Goal: Find specific page/section: Find specific page/section

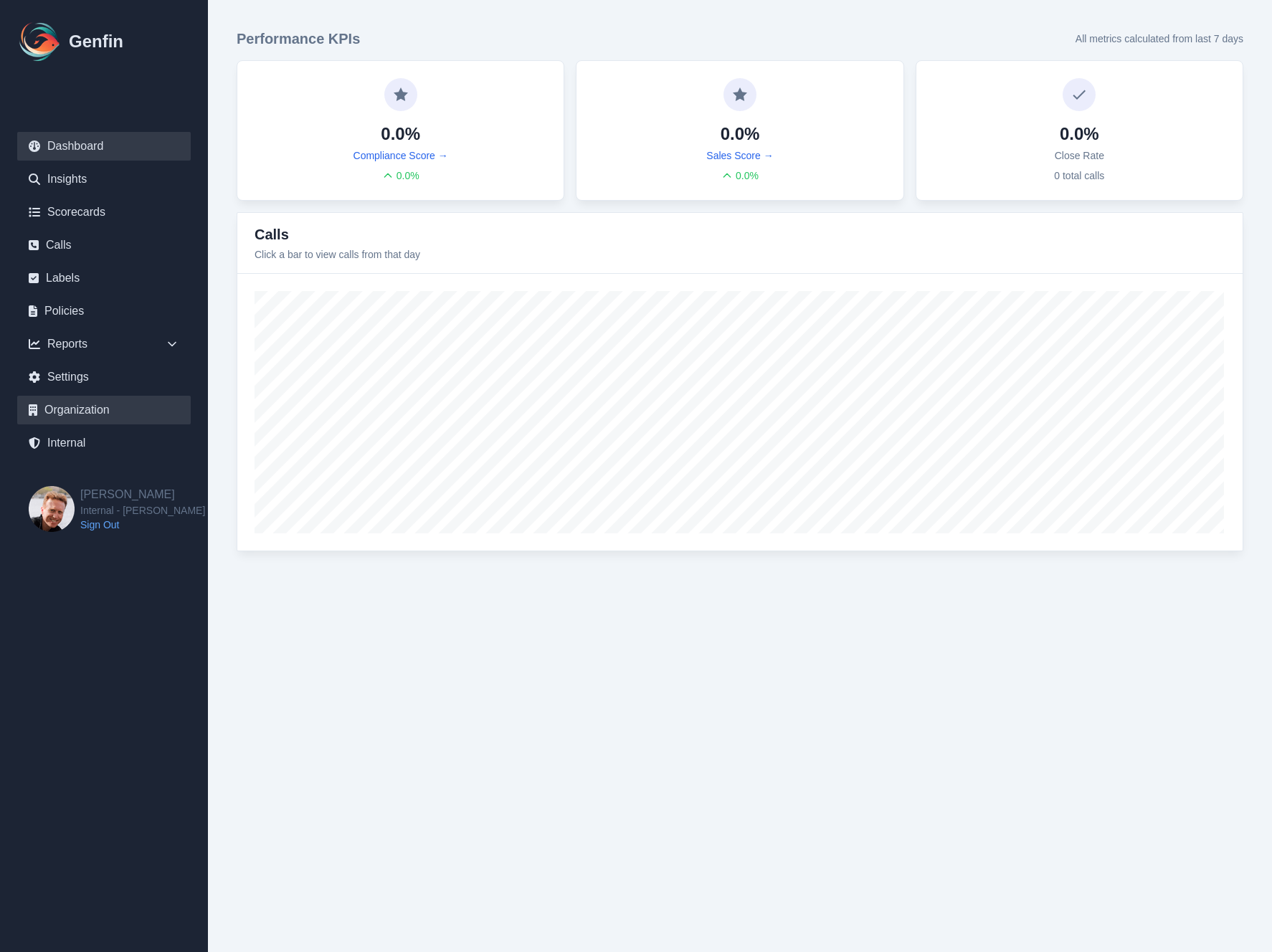
click at [73, 405] on link "Organization" at bounding box center [104, 410] width 173 height 28
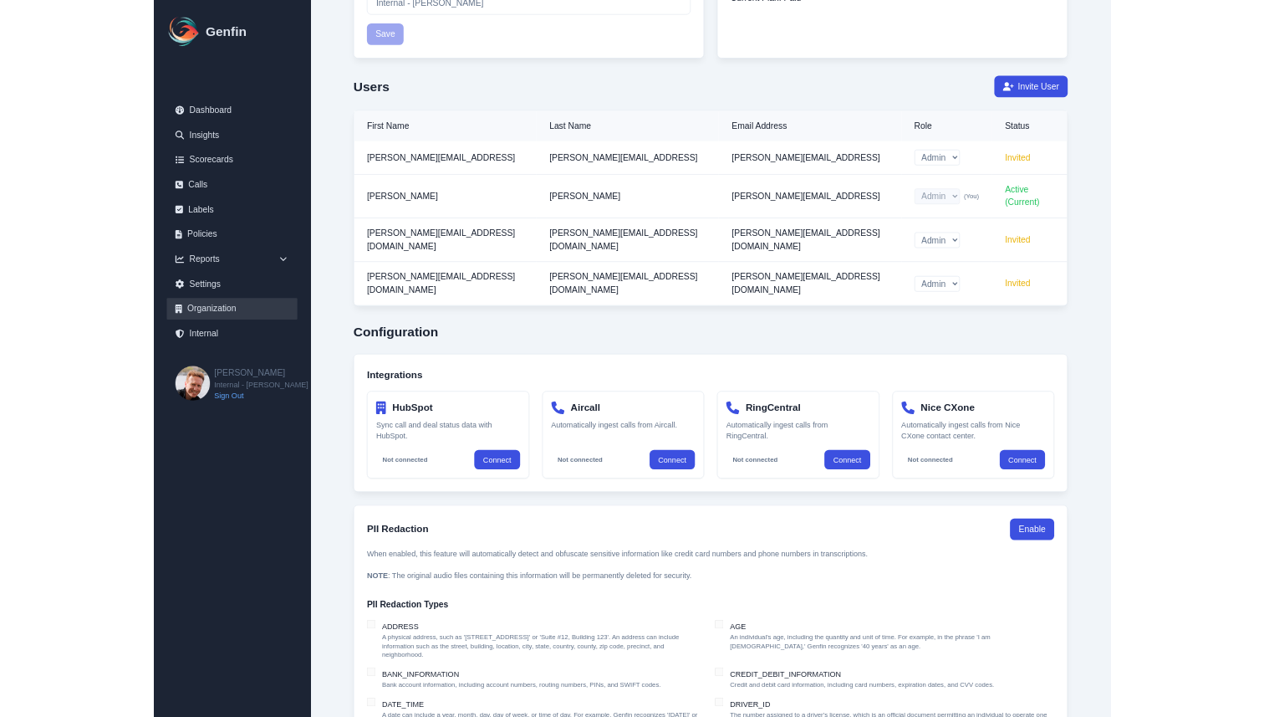
scroll to position [361, 0]
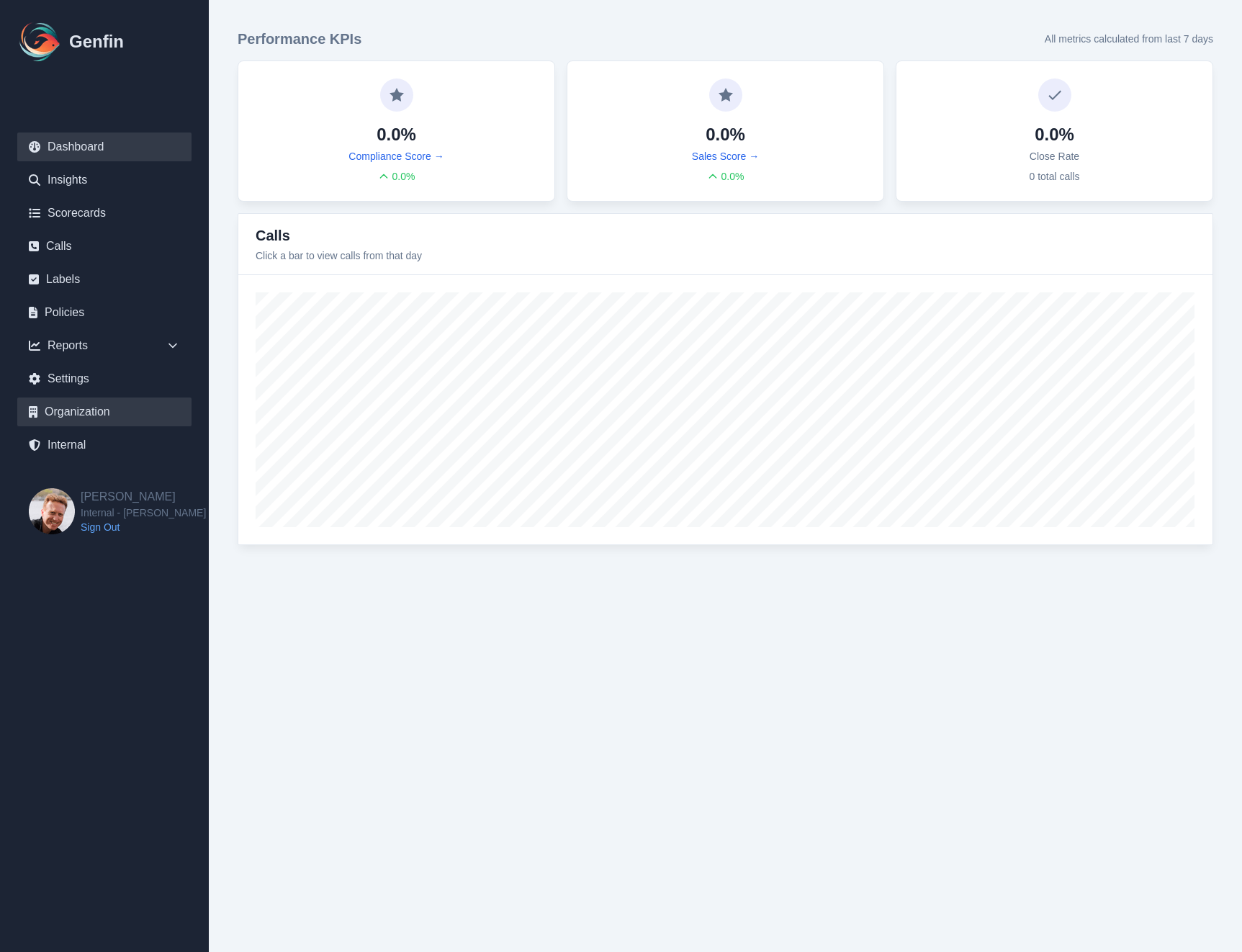
click at [100, 414] on link "Organization" at bounding box center [104, 412] width 174 height 28
click at [73, 414] on link "Organization" at bounding box center [104, 412] width 174 height 28
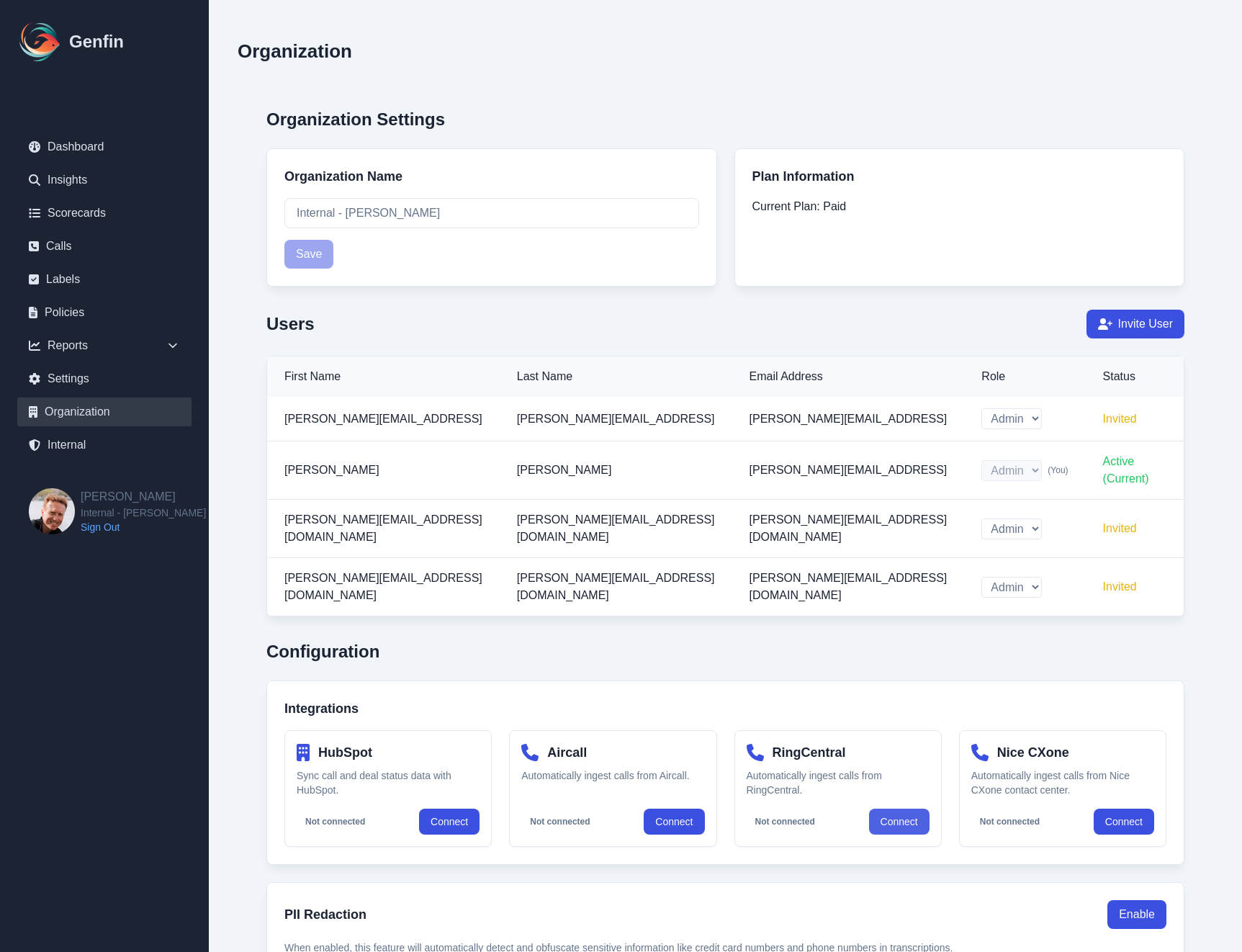
click at [899, 809] on link "Connect" at bounding box center [899, 822] width 60 height 26
